Goal: Task Accomplishment & Management: Complete application form

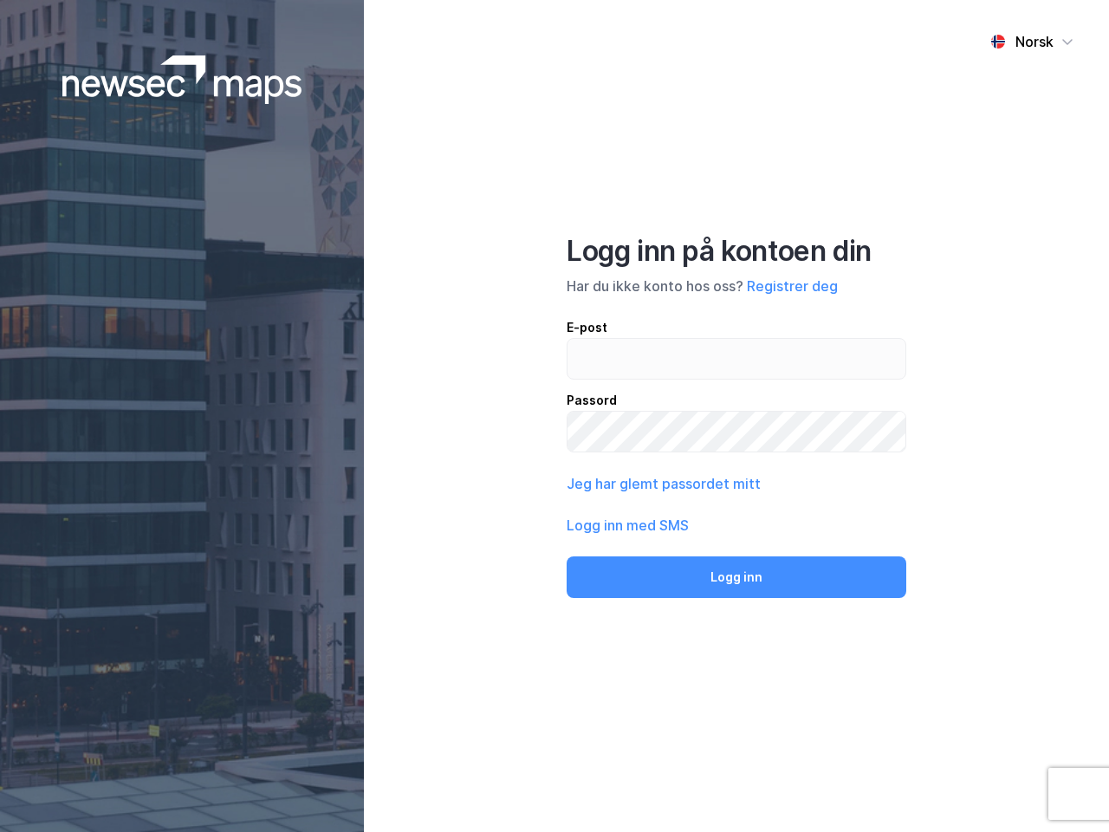
click at [554, 416] on div "Norsk Logg inn på kontoen din Har du ikke konto hos oss? Registrer deg E-post P…" at bounding box center [736, 416] width 745 height 832
click at [182, 80] on img at bounding box center [182, 79] width 240 height 49
click at [1032, 42] on div "Norsk" at bounding box center [1034, 41] width 38 height 21
click at [792, 286] on button "Registrer deg" at bounding box center [792, 285] width 91 height 21
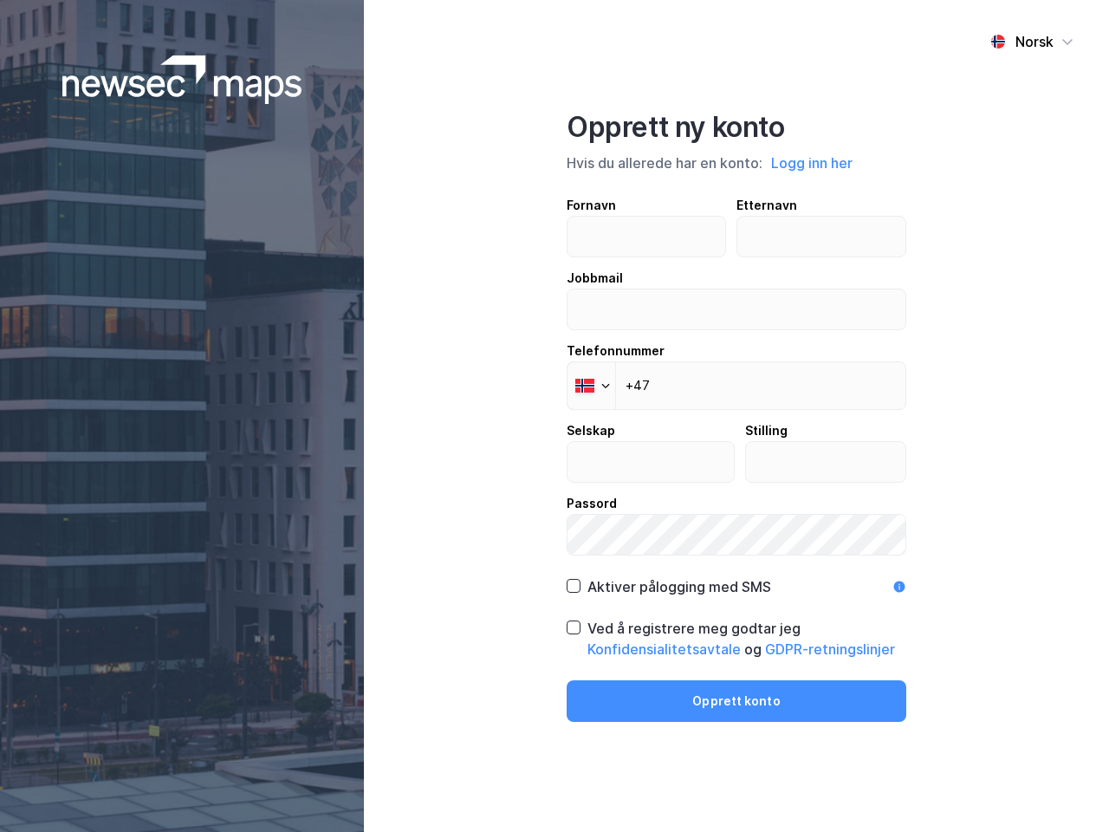
click at [736, 577] on div "Opprett ny konto Hvis du allerede har en konto: Logg inn her Fornavn Etternavn …" at bounding box center [736, 416] width 340 height 612
